Goal: Task Accomplishment & Management: Manage account settings

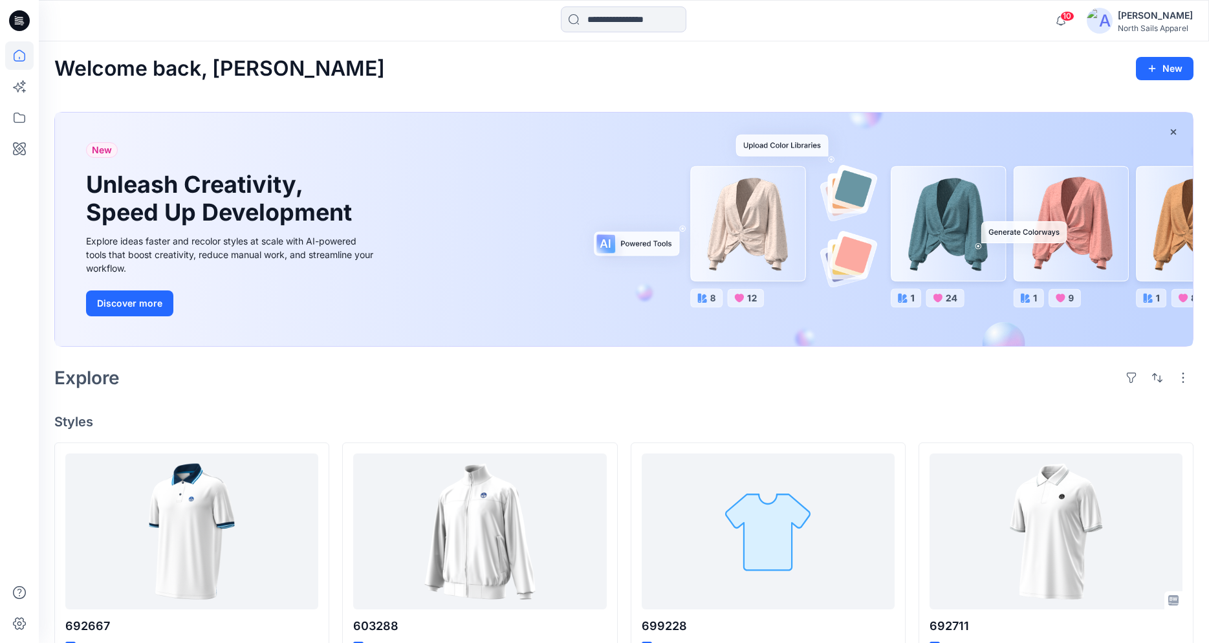
scroll to position [353, 0]
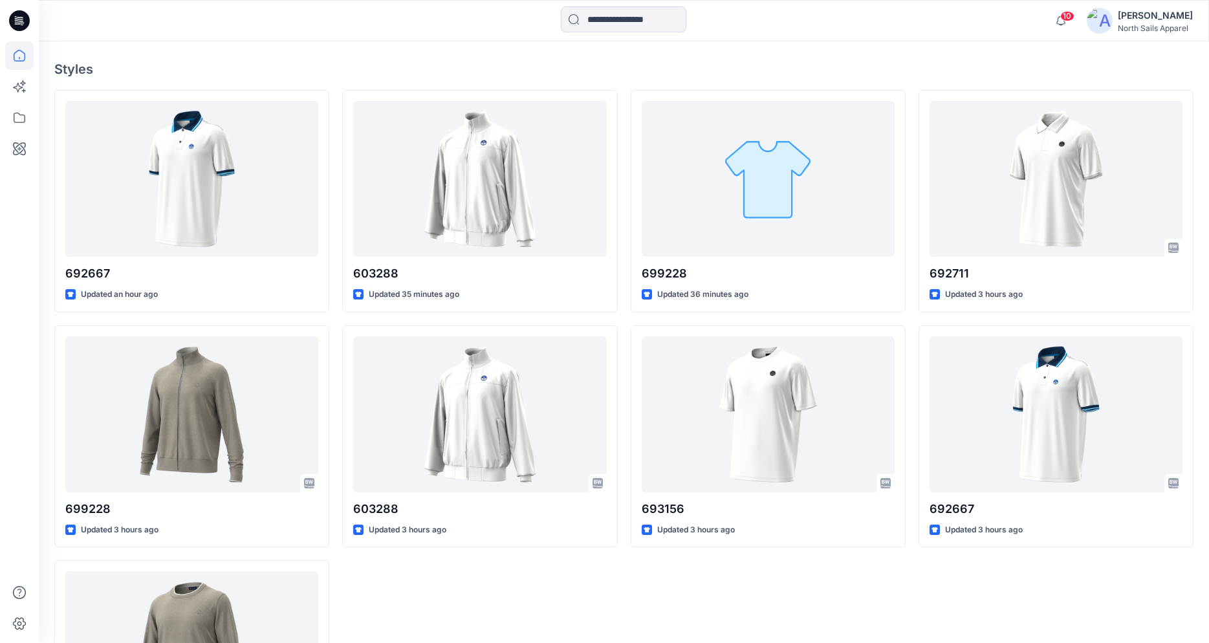
click at [19, 16] on icon at bounding box center [19, 20] width 21 height 21
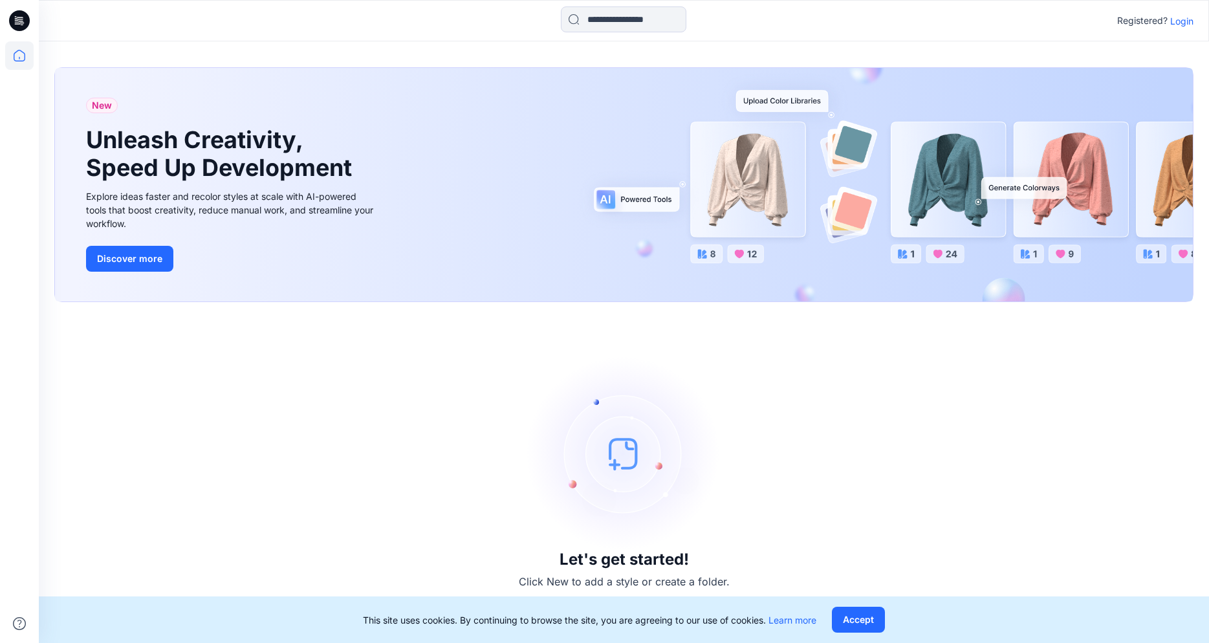
click at [1201, 24] on div "Registered? Login" at bounding box center [624, 20] width 1170 height 28
click at [1185, 20] on p "Login" at bounding box center [1181, 21] width 23 height 14
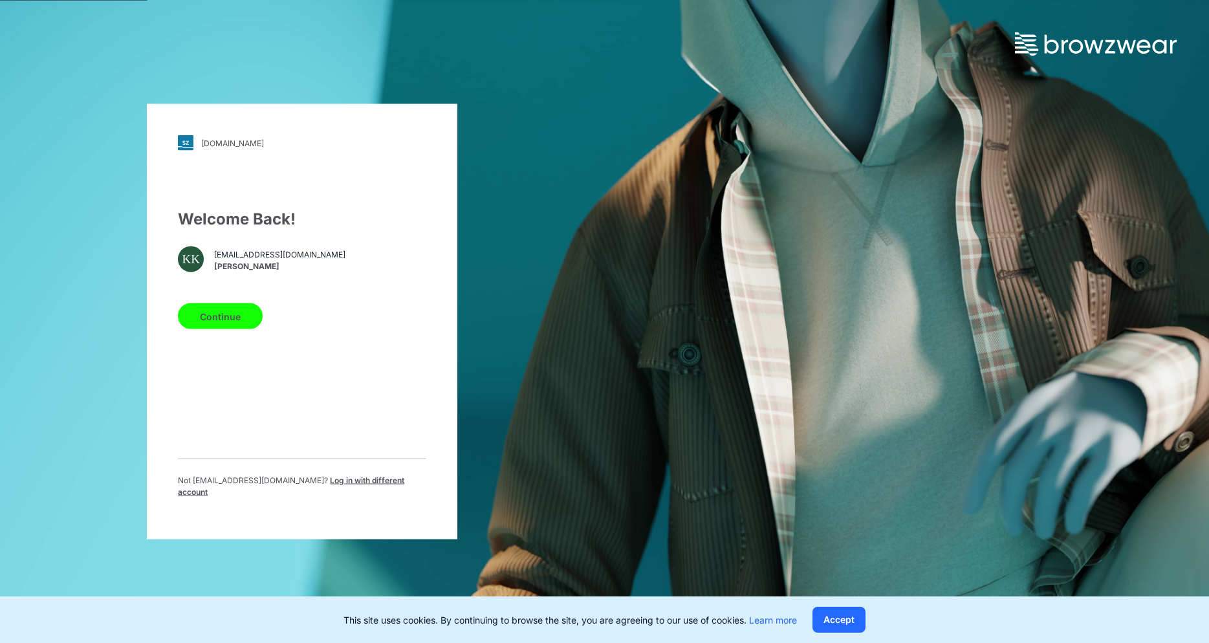
click at [210, 320] on button "Continue" at bounding box center [220, 316] width 85 height 26
click at [217, 329] on button "Continue" at bounding box center [220, 316] width 85 height 26
click at [206, 326] on button "Continue" at bounding box center [220, 316] width 85 height 26
click at [209, 326] on button "Continue" at bounding box center [220, 316] width 85 height 26
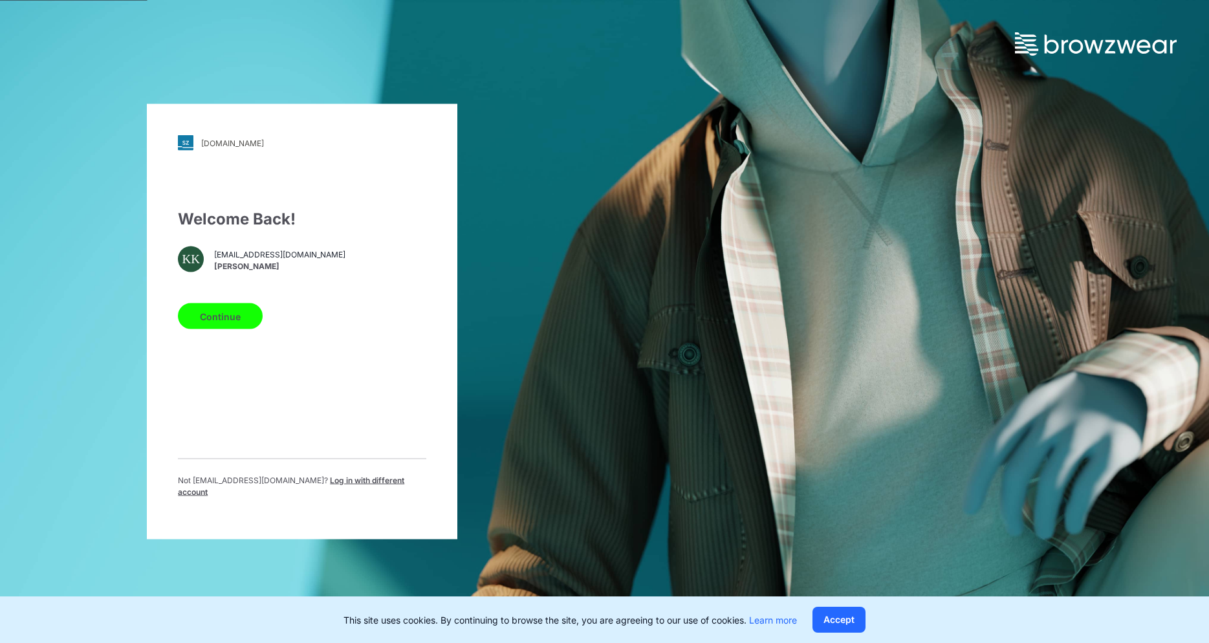
click at [209, 326] on button "Continue" at bounding box center [220, 316] width 85 height 26
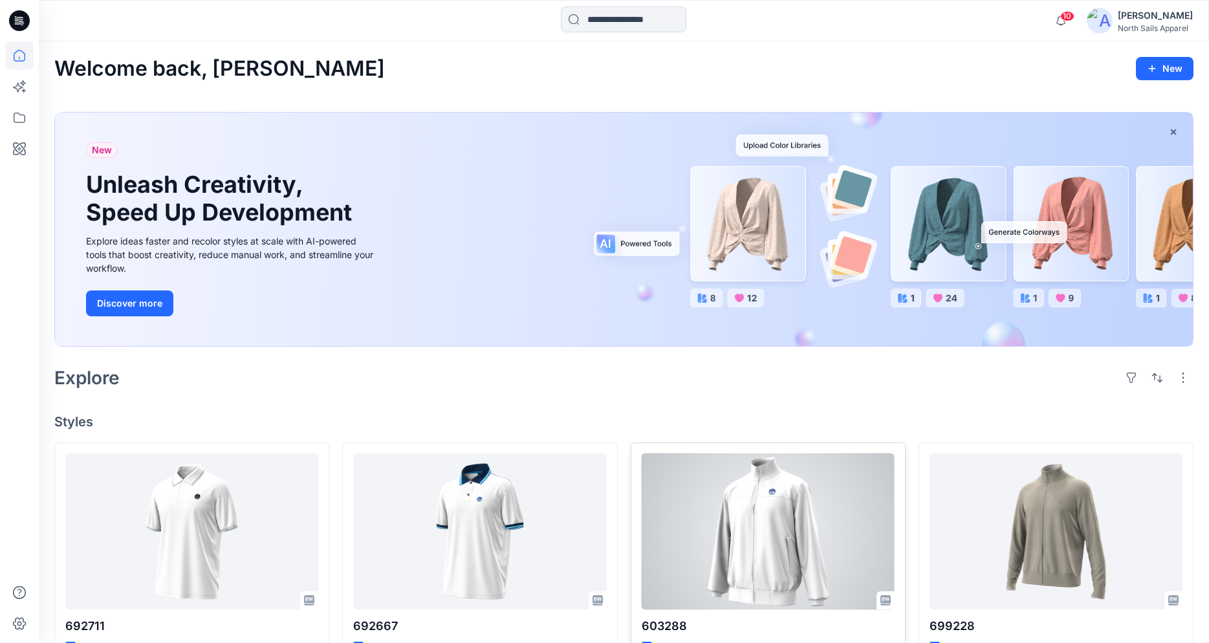
scroll to position [272, 0]
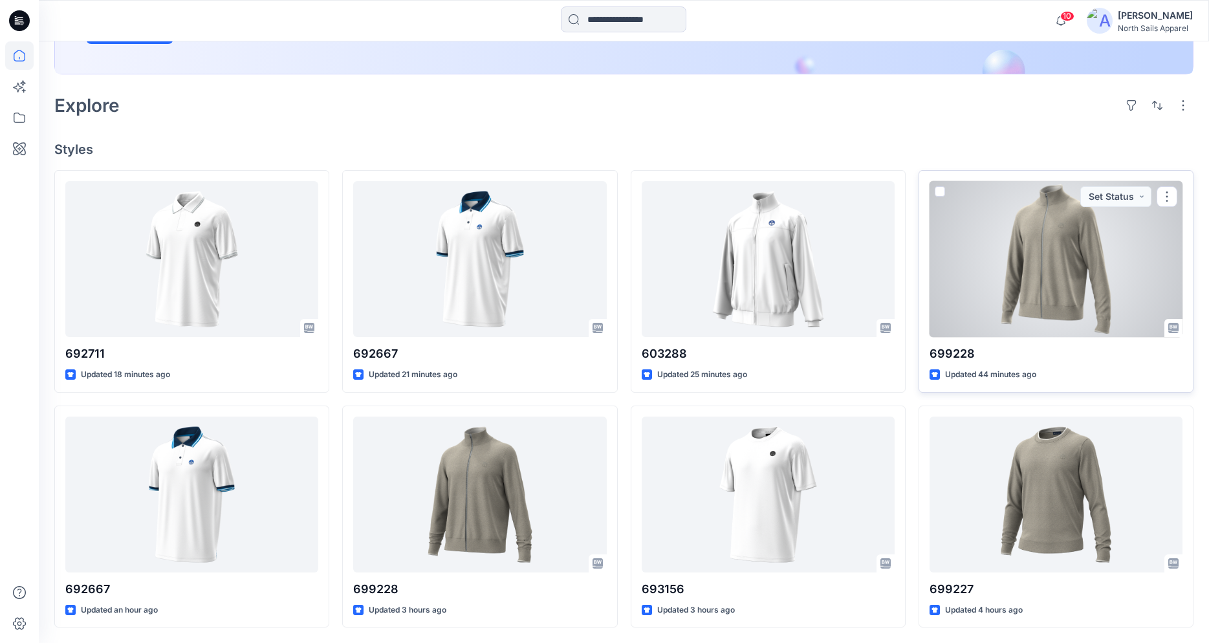
click at [977, 286] on div at bounding box center [1056, 259] width 253 height 156
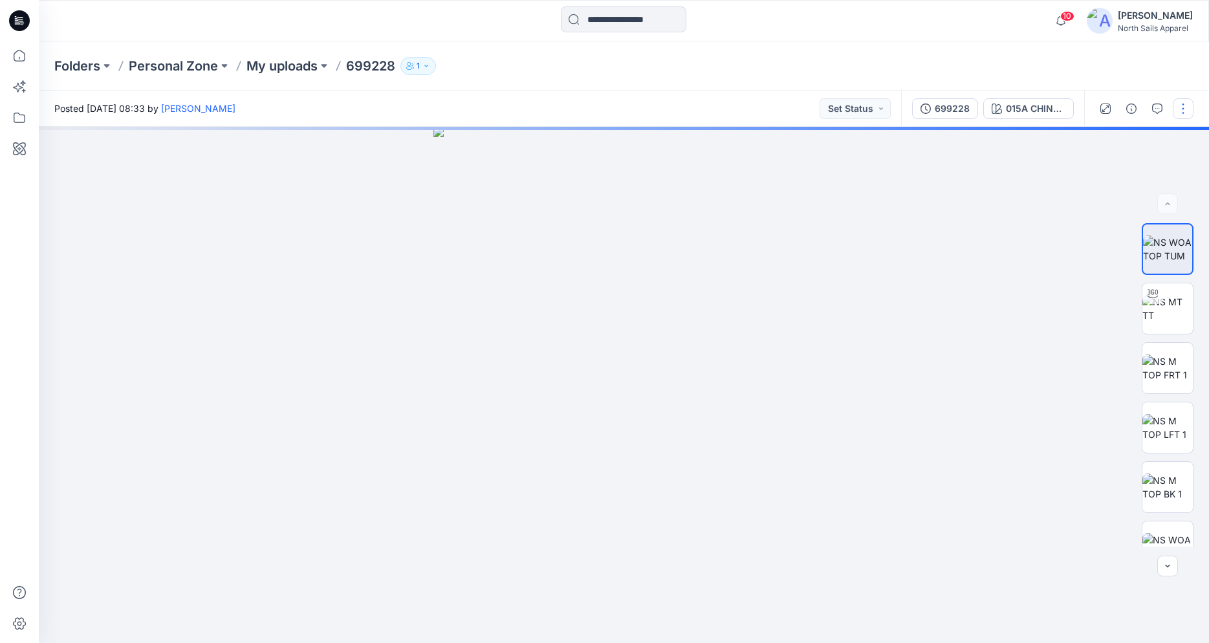
click at [1186, 100] on button "button" at bounding box center [1183, 108] width 21 height 21
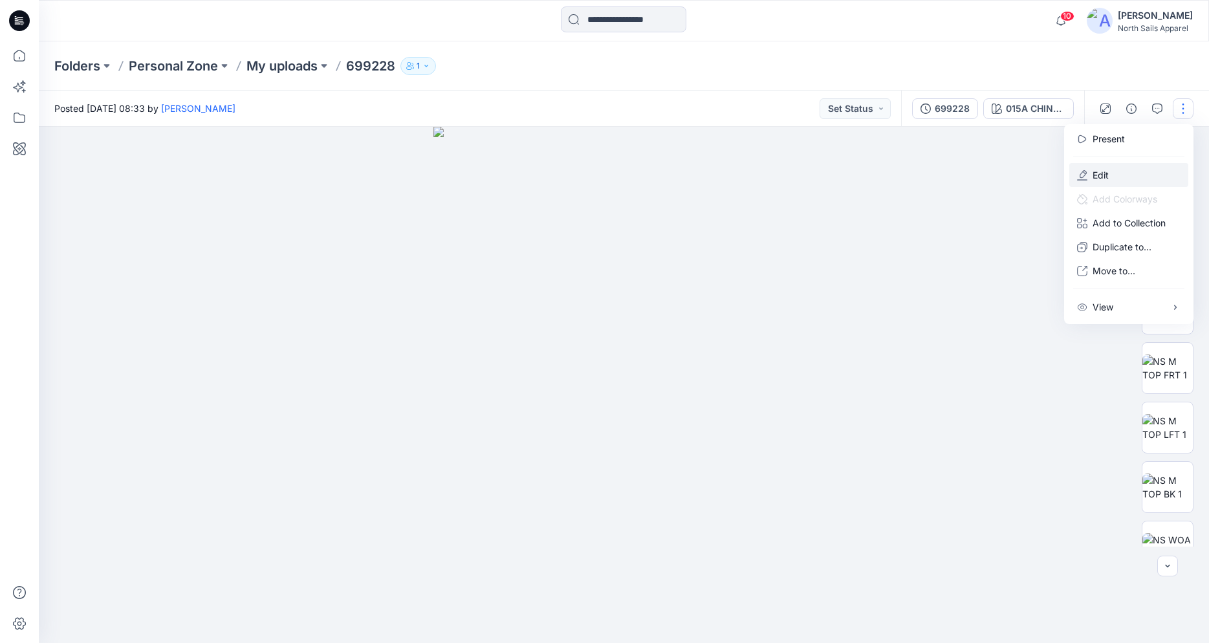
click at [1115, 169] on button "Edit" at bounding box center [1128, 175] width 119 height 24
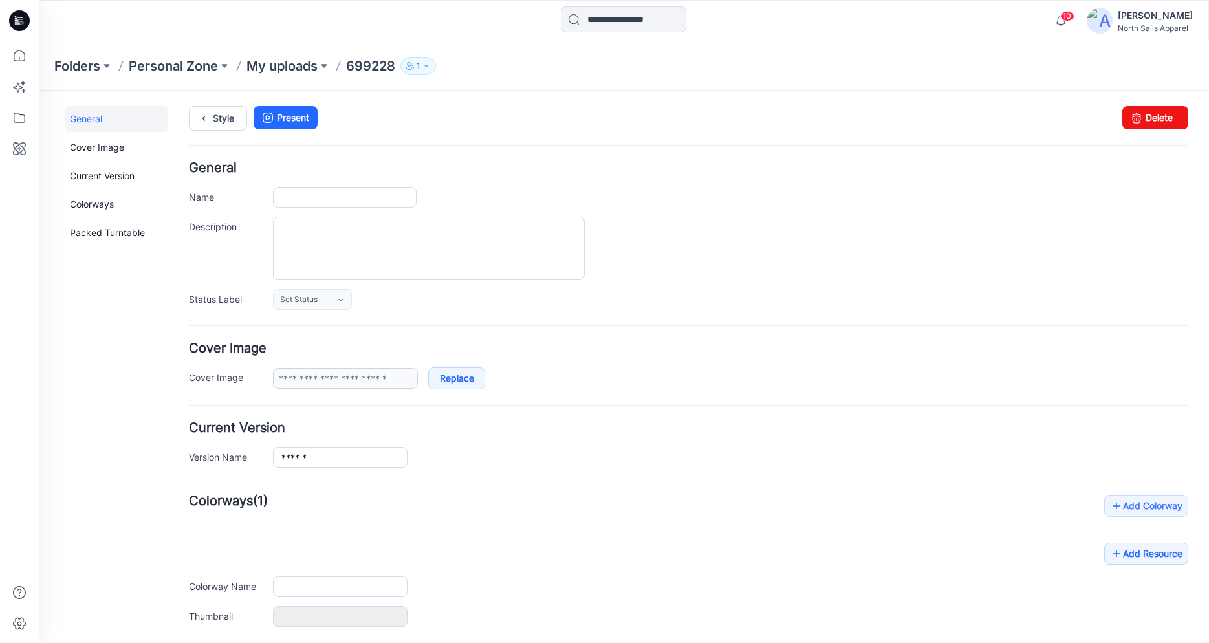
type input "******"
type input "**********"
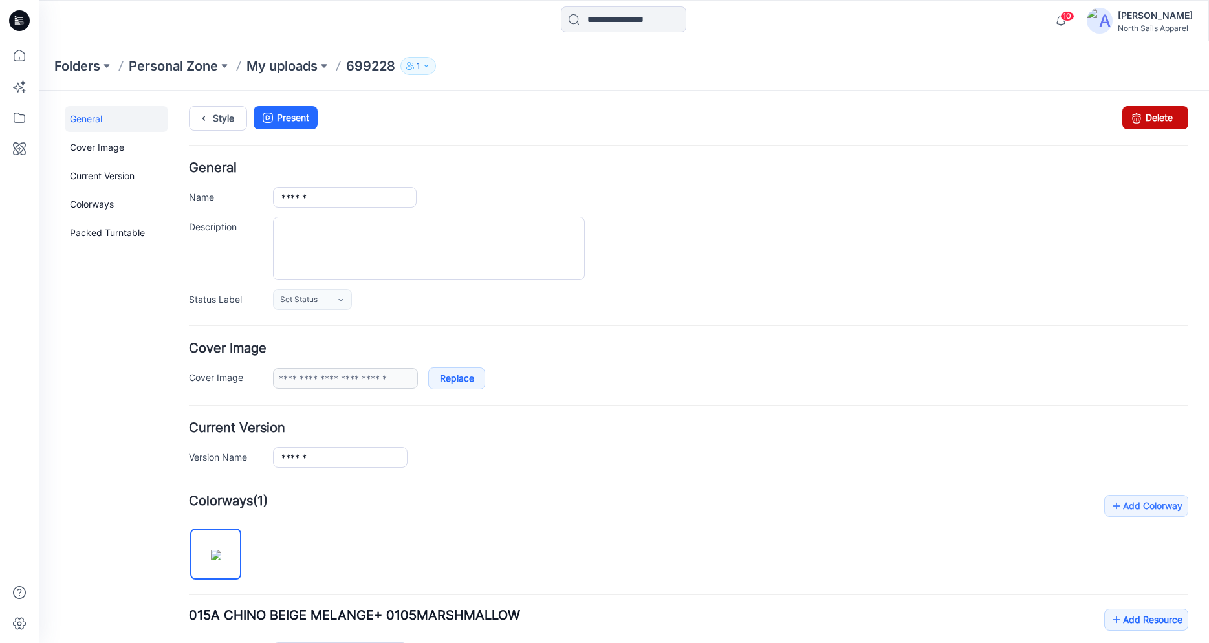
click at [1144, 113] on link "Delete" at bounding box center [1155, 117] width 66 height 23
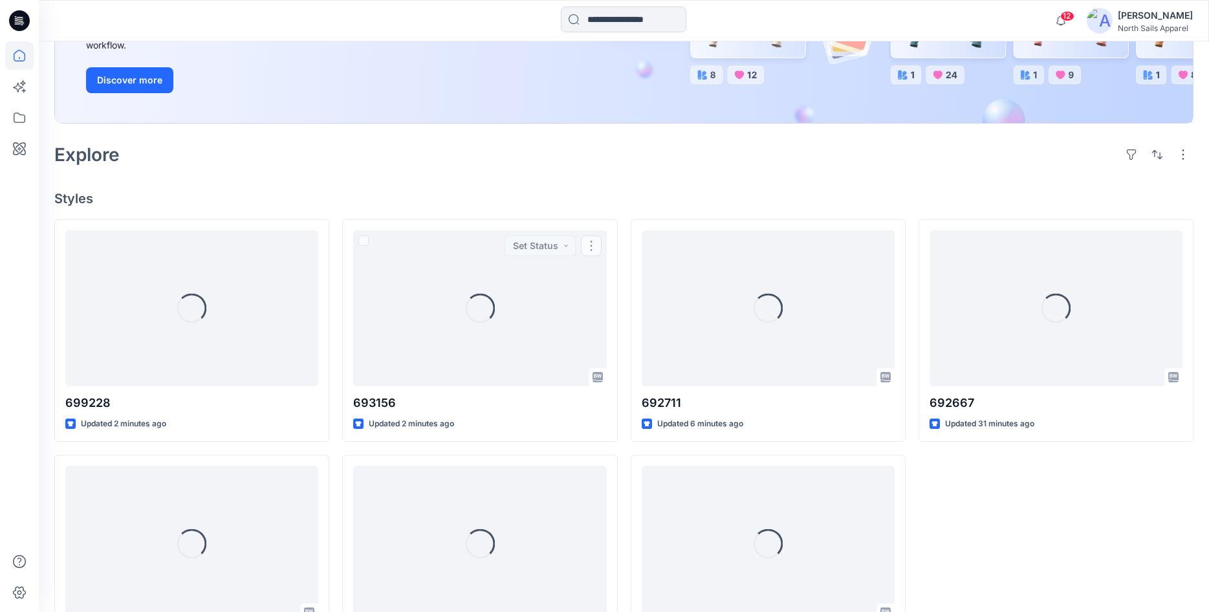
scroll to position [233, 0]
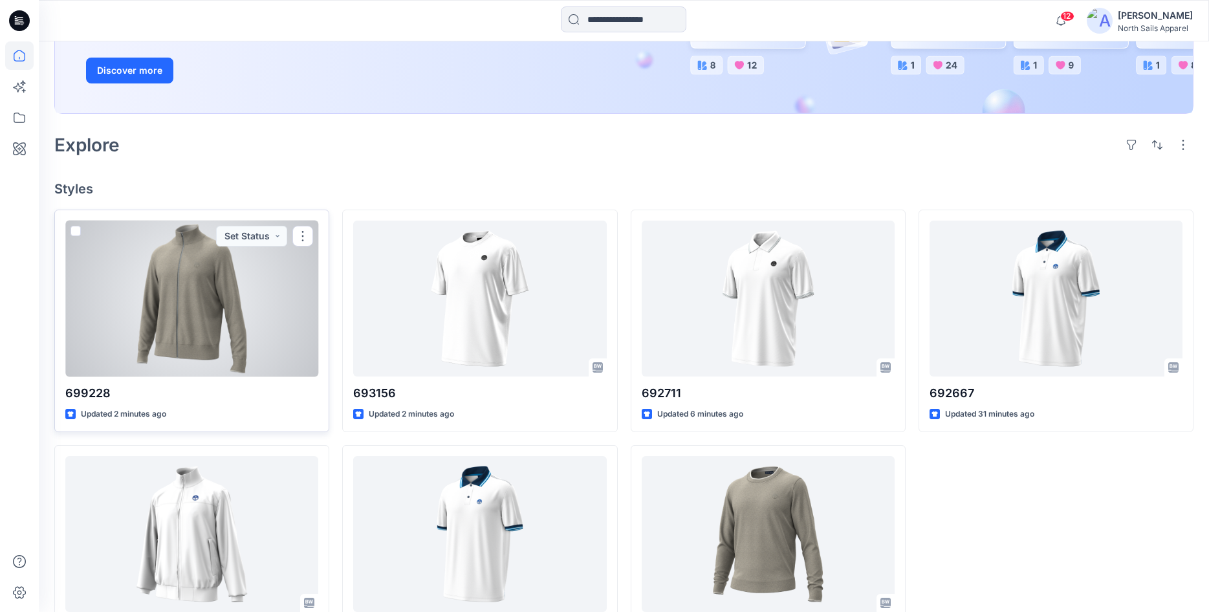
click at [250, 285] on div at bounding box center [191, 299] width 253 height 156
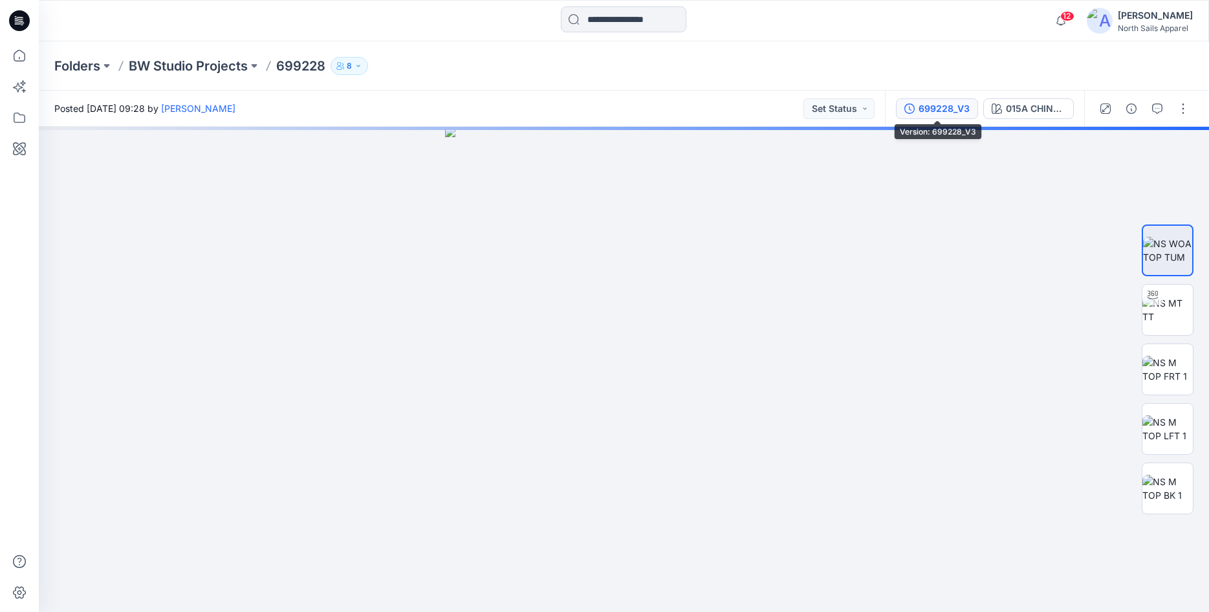
click at [940, 114] on div "699228_V3" at bounding box center [944, 109] width 51 height 14
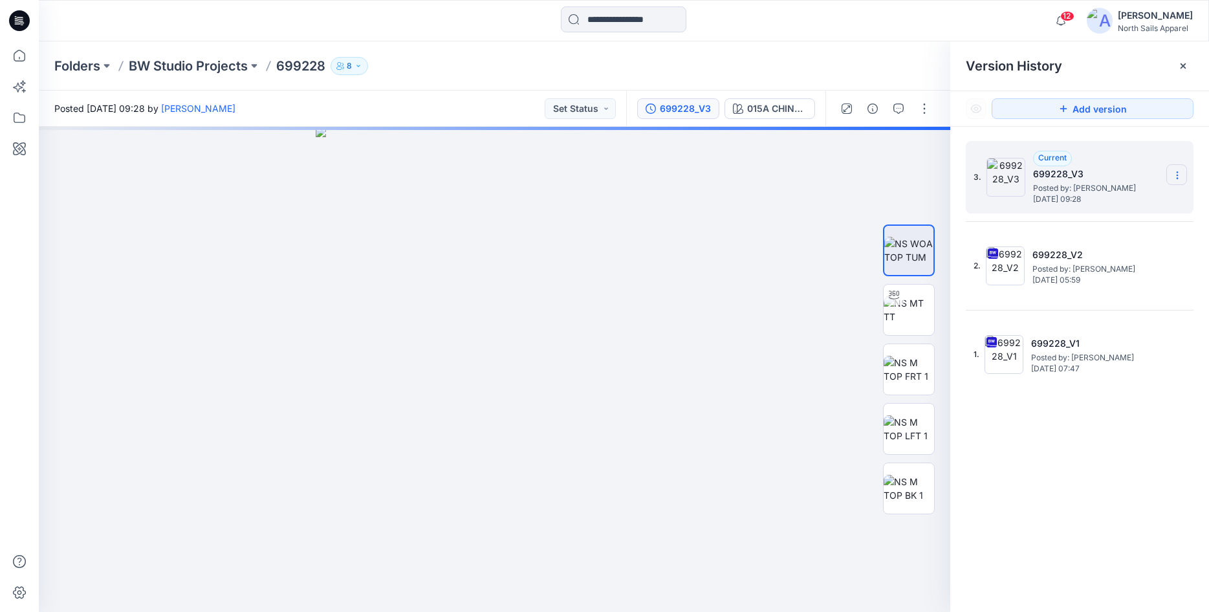
click at [1170, 173] on section at bounding box center [1176, 174] width 21 height 21
click at [1120, 256] on div "Delete Version" at bounding box center [1108, 258] width 150 height 26
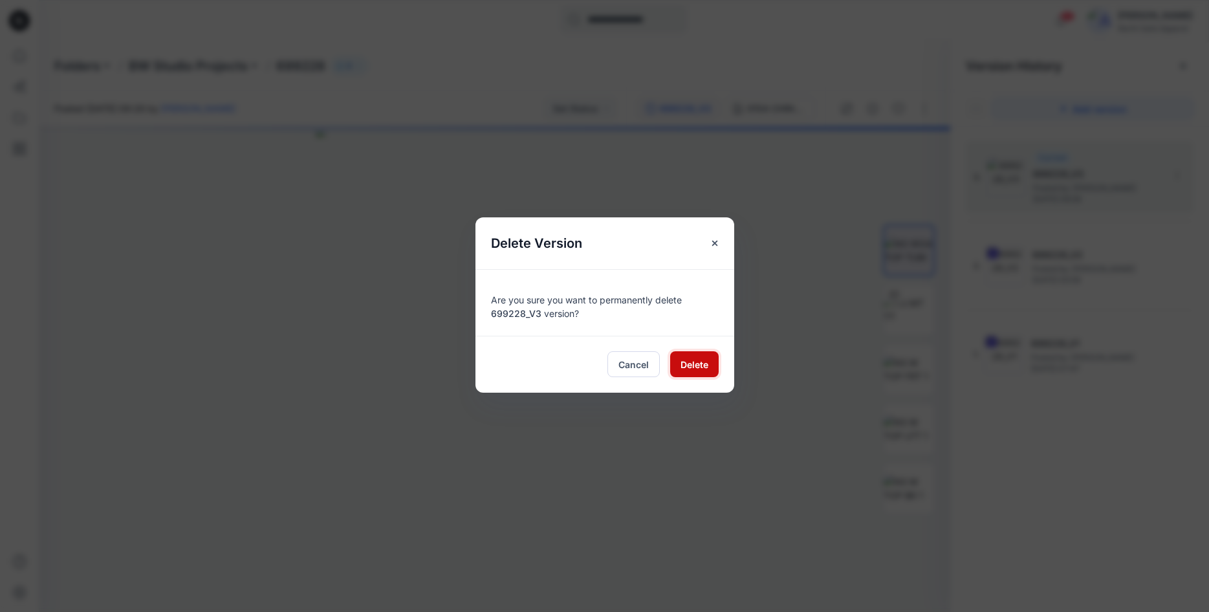
click at [684, 362] on span "Delete" at bounding box center [694, 365] width 28 height 14
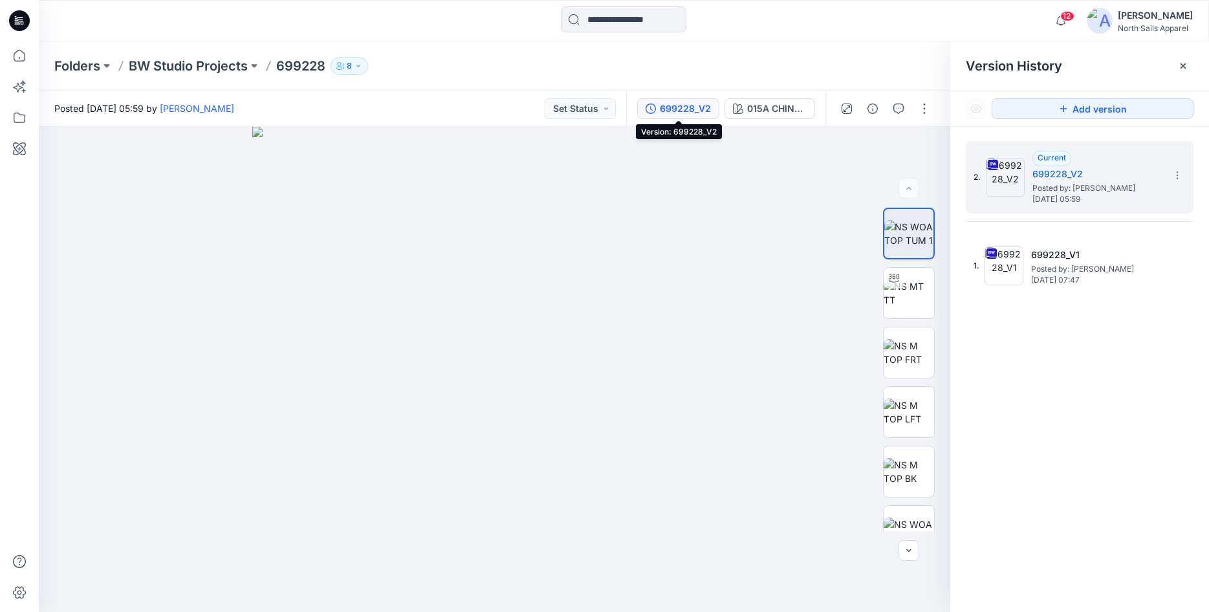
click at [697, 111] on div "699228_V2" at bounding box center [685, 109] width 51 height 14
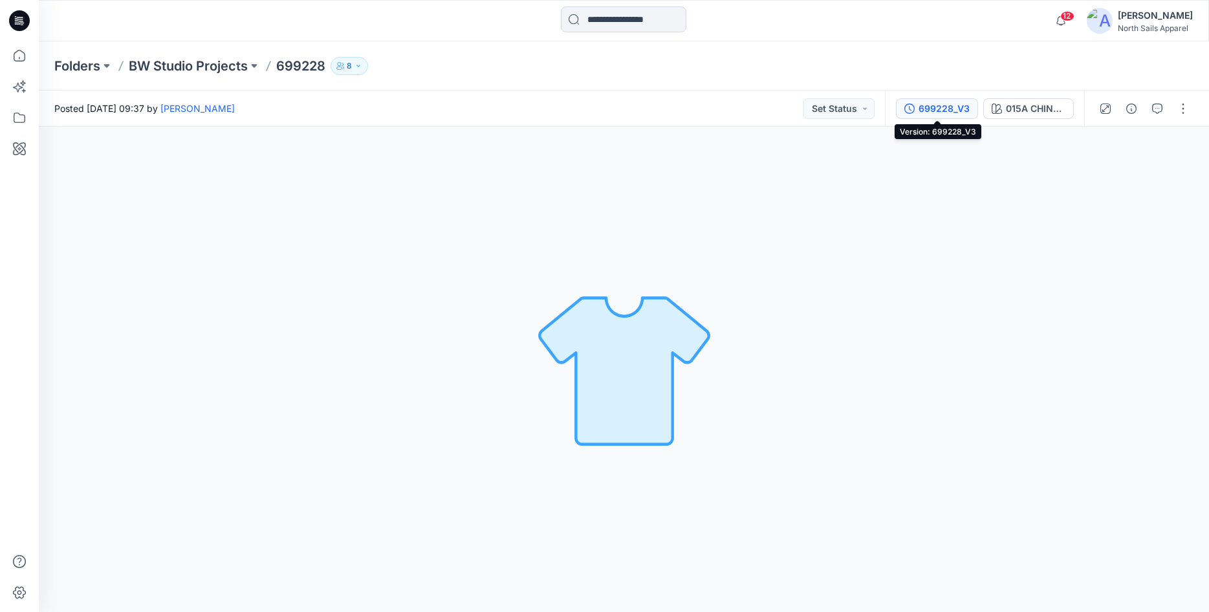
click at [959, 109] on div "699228_V3" at bounding box center [944, 109] width 51 height 14
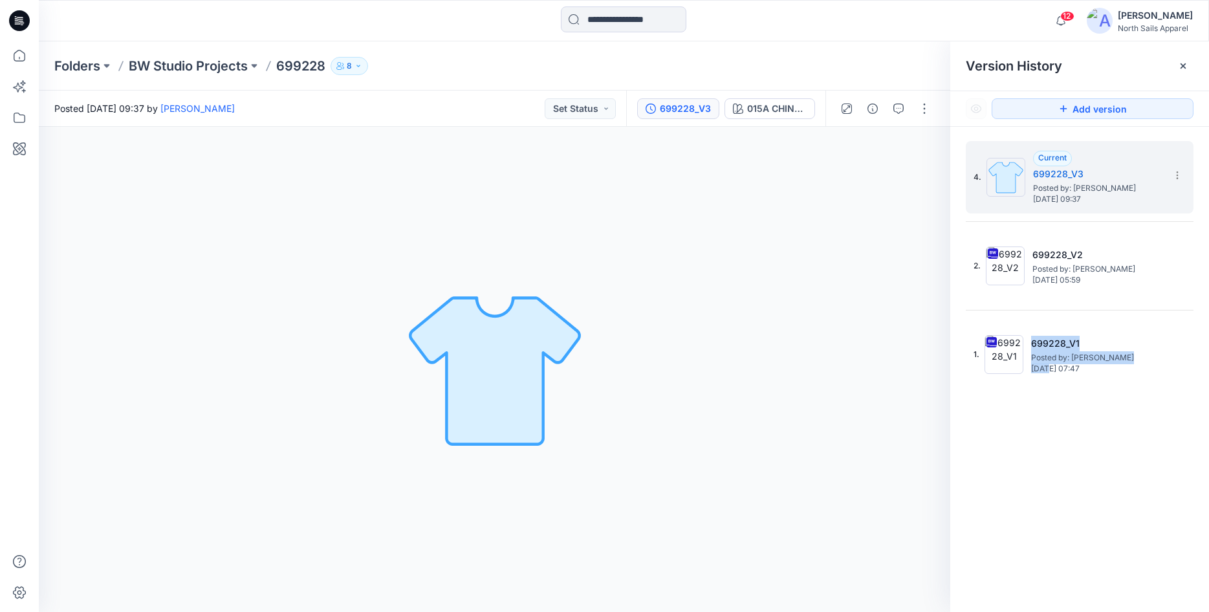
drag, startPoint x: 1083, startPoint y: 486, endPoint x: 1120, endPoint y: 605, distance: 124.0
click at [1113, 574] on div "4. Current 699228_V3 Posted by: Kapila Kothalawala Friday, September 19, 2025 0…" at bounding box center [1079, 379] width 259 height 504
click at [1035, 571] on div "4. Current 699228_V3 Posted by: Kapila Kothalawala Friday, September 19, 2025 0…" at bounding box center [1079, 379] width 259 height 504
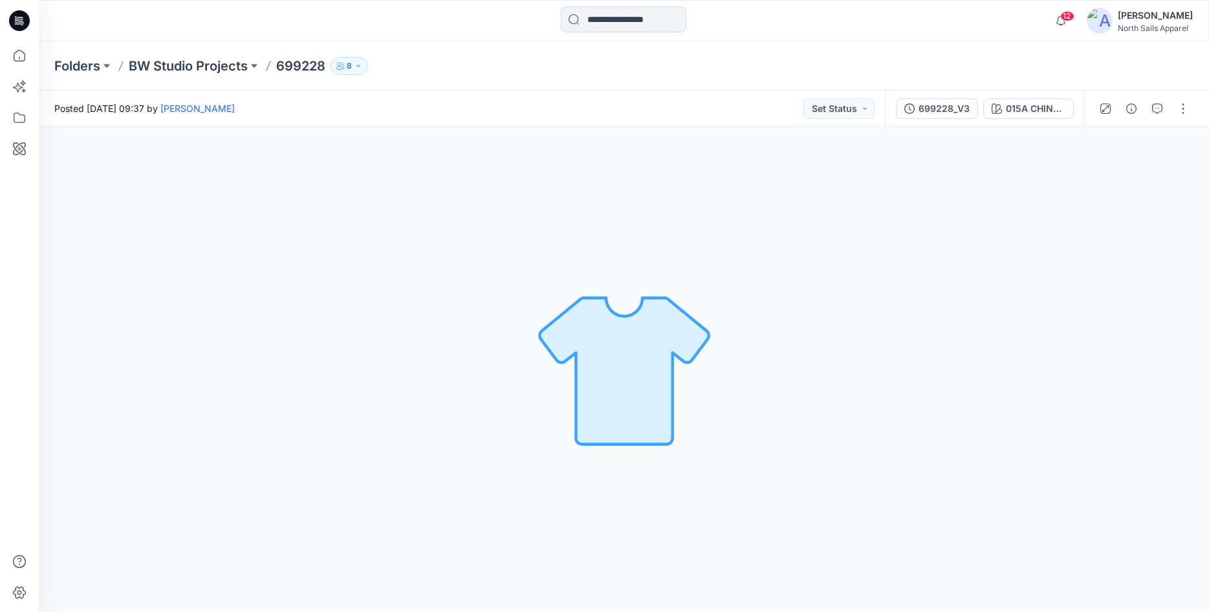
click at [986, 257] on div "015A CHINO BEIGE MELANGE+ 0105MARSHMALLOW Loading... Material Properties Loadin…" at bounding box center [624, 369] width 1170 height 485
click at [388, 123] on div "Posted Friday, September 19, 2025 09:37 by Kapila Kothalawala Set Status" at bounding box center [462, 109] width 846 height 36
click at [957, 109] on div "699228_V3" at bounding box center [944, 109] width 51 height 14
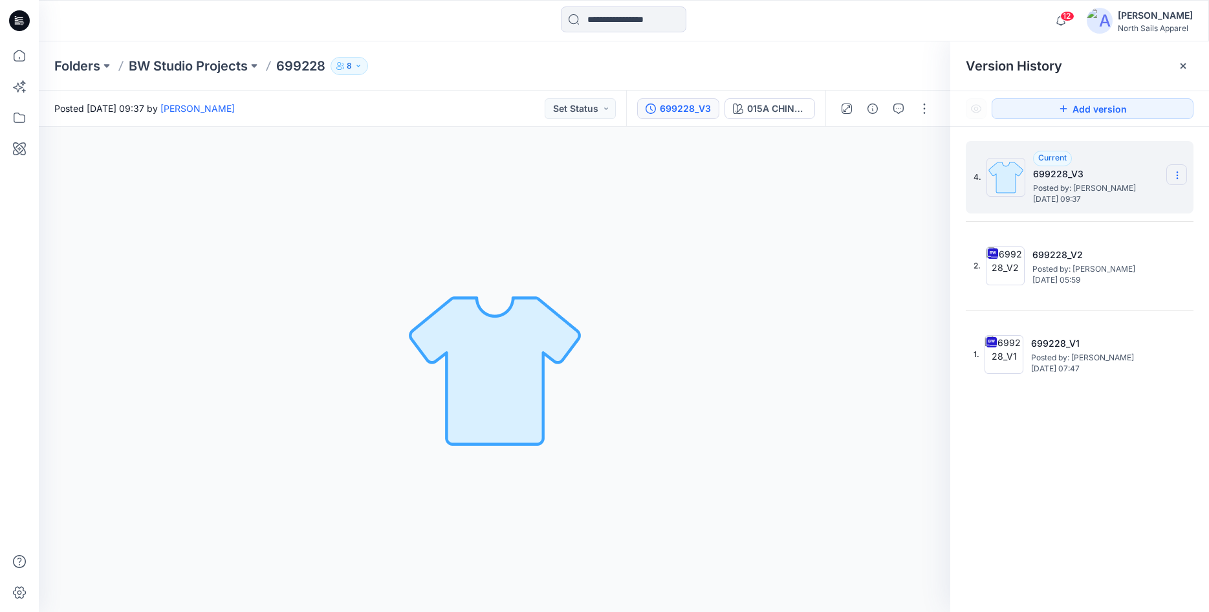
click at [1176, 173] on icon at bounding box center [1177, 175] width 10 height 10
click at [1100, 259] on span "Delete Version" at bounding box center [1088, 258] width 61 height 16
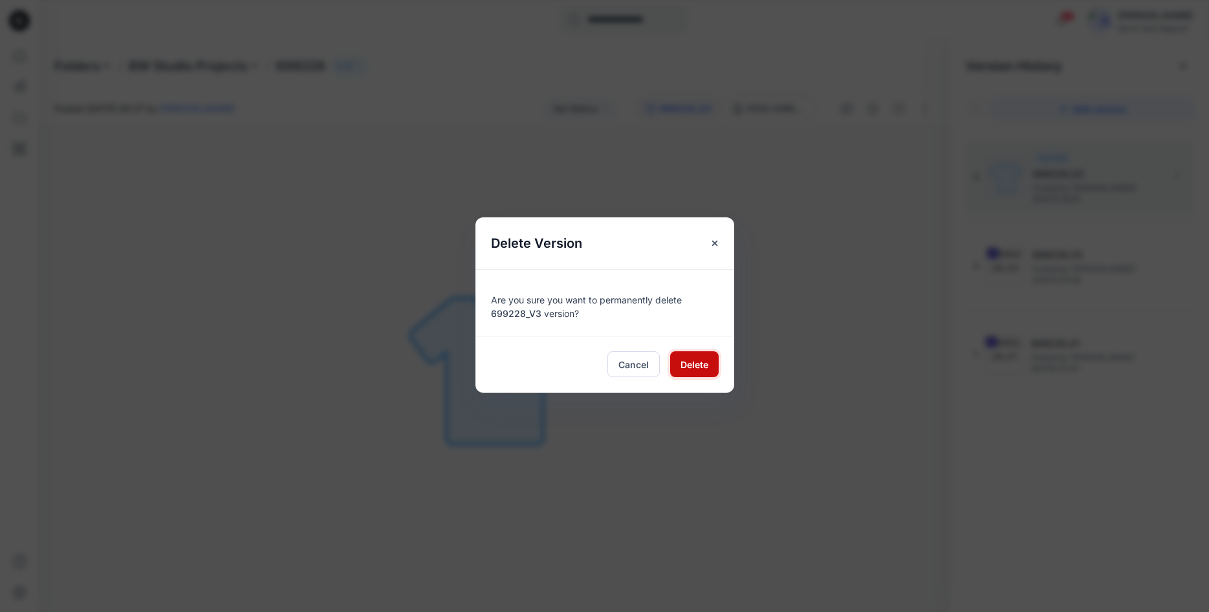
click at [693, 368] on span "Delete" at bounding box center [694, 365] width 28 height 14
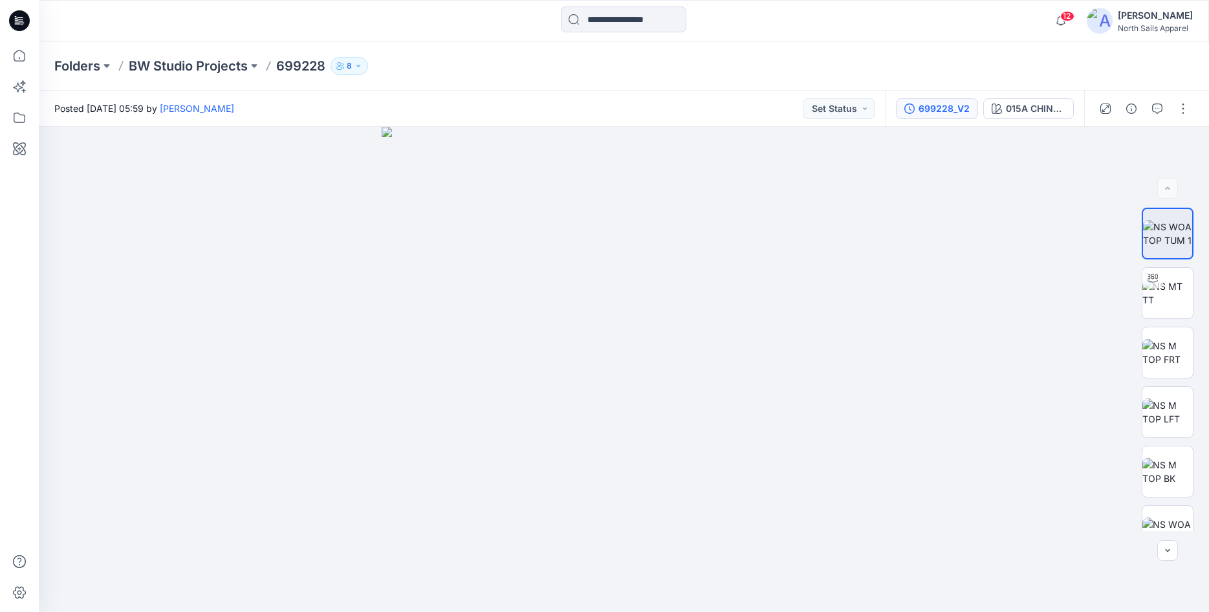
click at [965, 103] on div "699228_V2" at bounding box center [944, 109] width 51 height 14
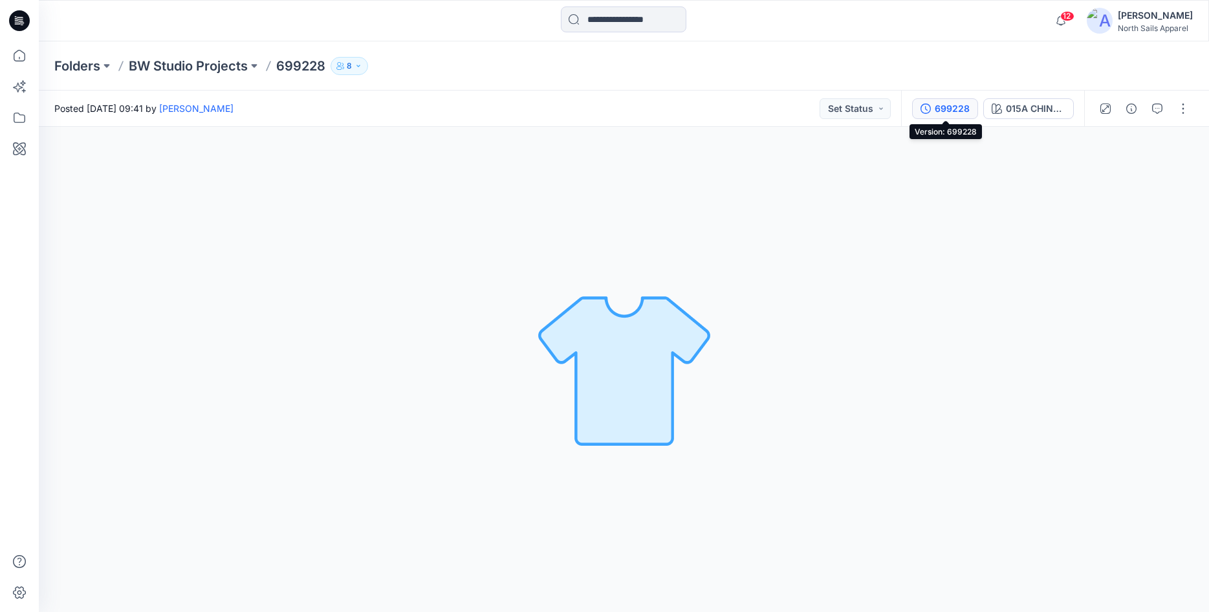
click at [948, 113] on div "699228" at bounding box center [952, 109] width 35 height 14
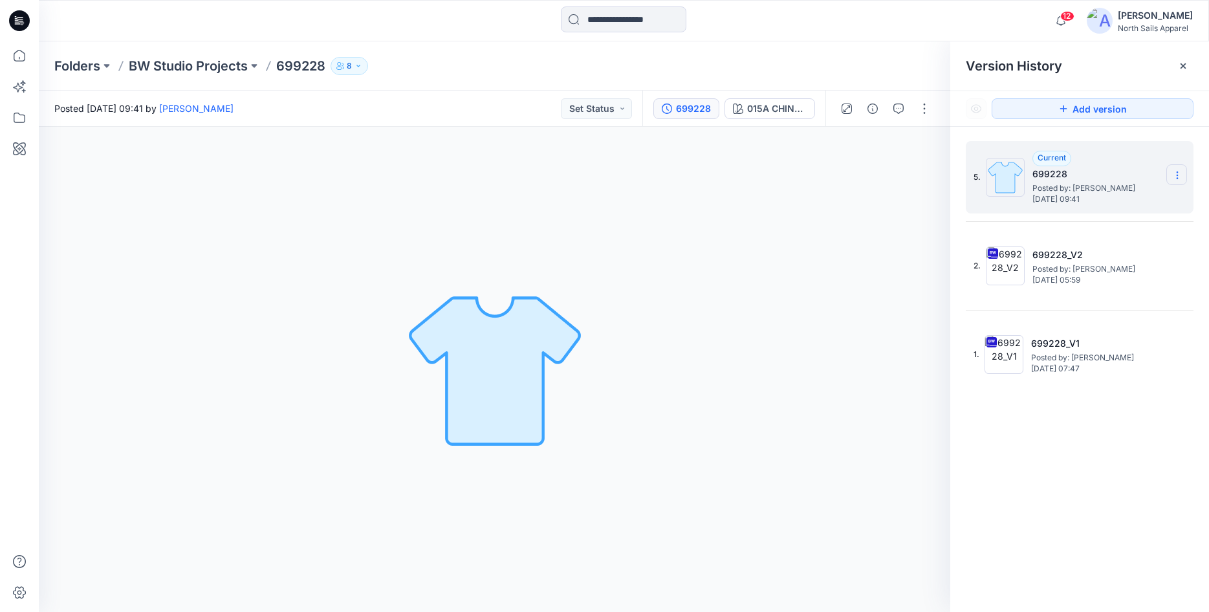
click at [1175, 175] on icon at bounding box center [1177, 175] width 10 height 10
click at [1104, 260] on span "Delete Version" at bounding box center [1088, 258] width 61 height 16
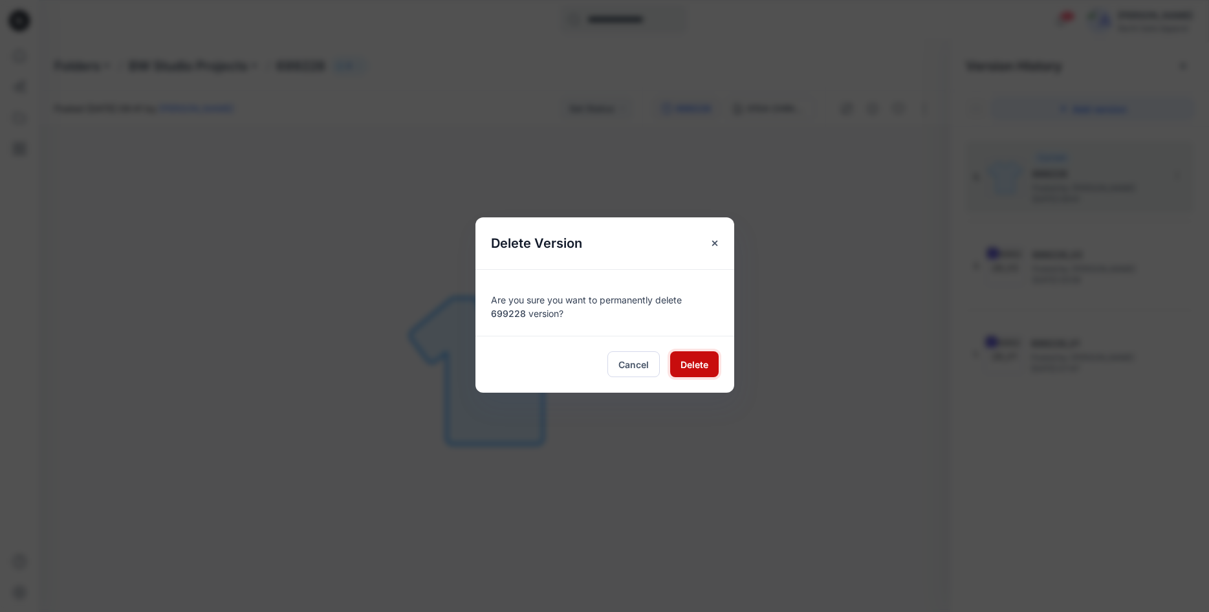
click at [686, 365] on span "Delete" at bounding box center [694, 365] width 28 height 14
